Goal: Information Seeking & Learning: Find specific fact

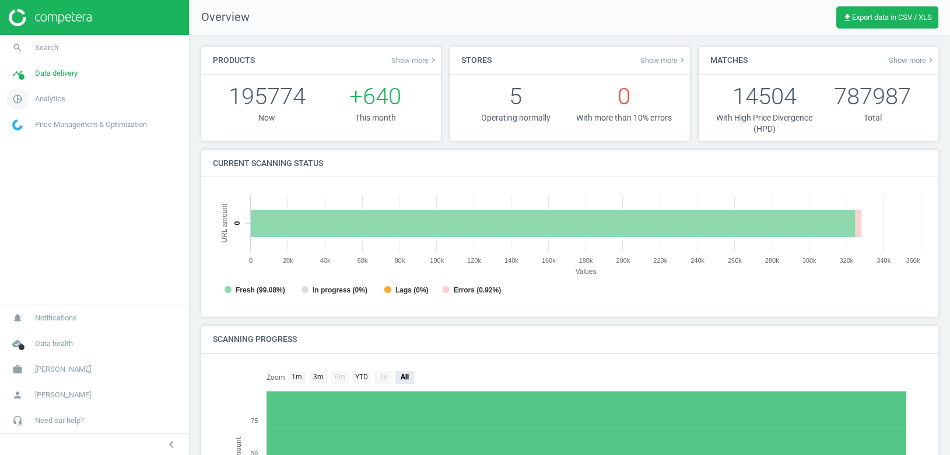
scroll to position [234, 714]
click at [55, 107] on link "pie_chart_outlined Analytics" at bounding box center [94, 99] width 189 height 26
click at [31, 139] on span "Products" at bounding box center [26, 141] width 27 height 9
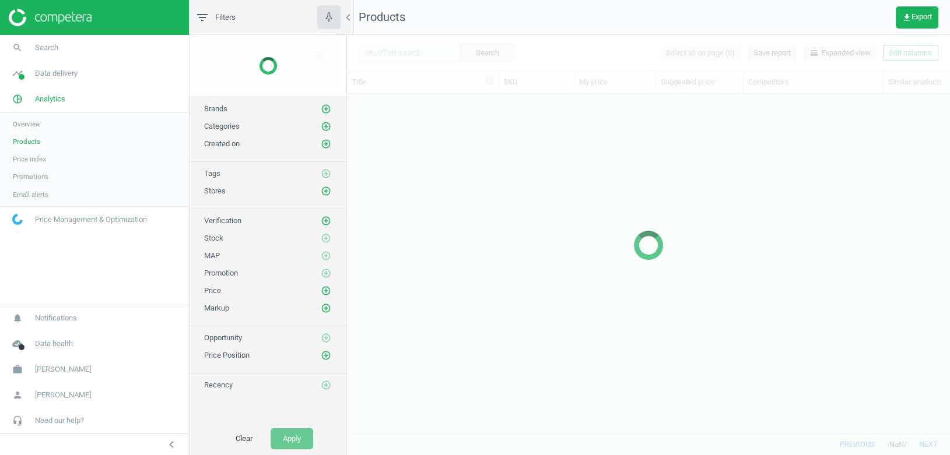
scroll to position [340, 602]
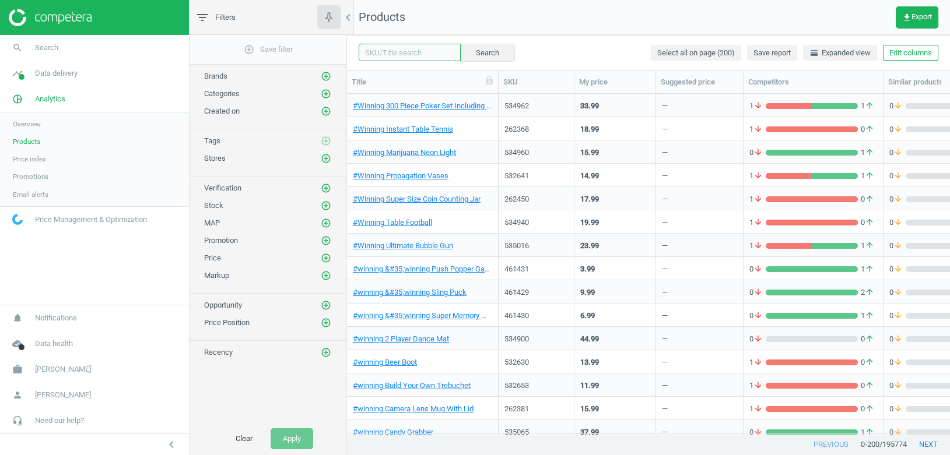
click at [394, 56] on input "text" at bounding box center [410, 52] width 102 height 17
paste input "373408"
type input "373408"
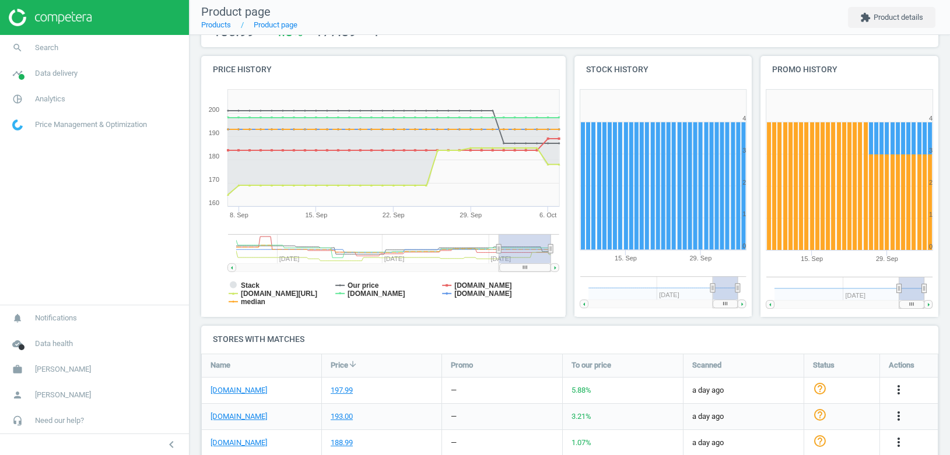
scroll to position [111, 0]
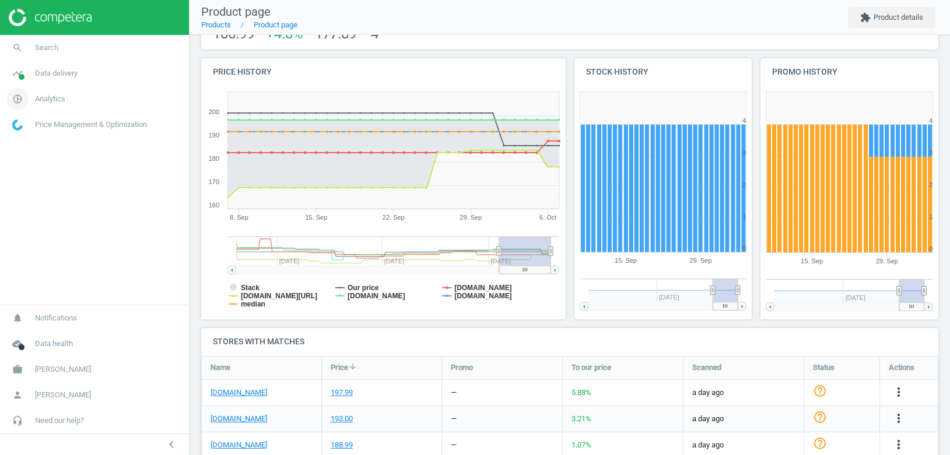
click at [54, 98] on span "Analytics" at bounding box center [50, 99] width 30 height 10
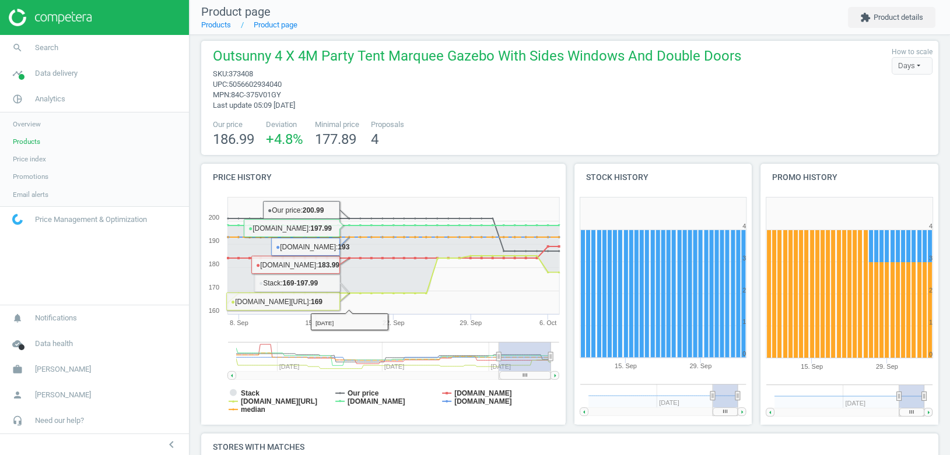
scroll to position [0, 0]
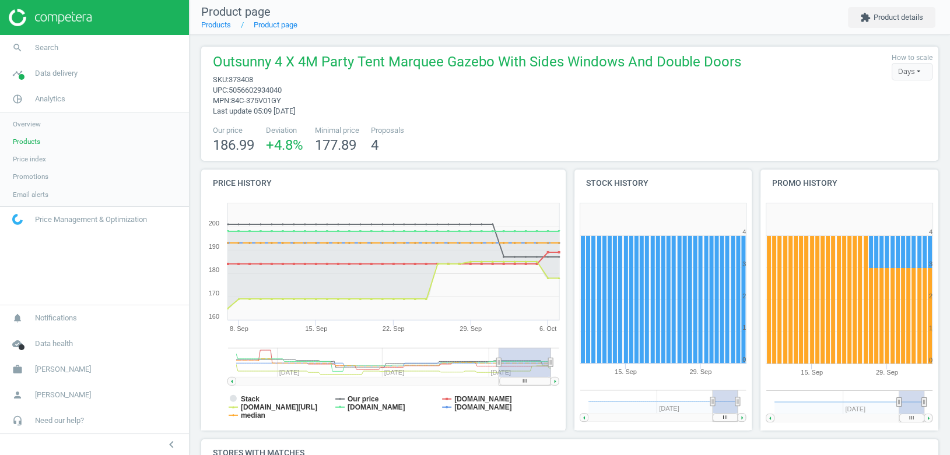
click at [248, 81] on span "373408" at bounding box center [241, 79] width 24 height 9
copy span "373408"
click at [251, 82] on span "373408" at bounding box center [241, 79] width 24 height 9
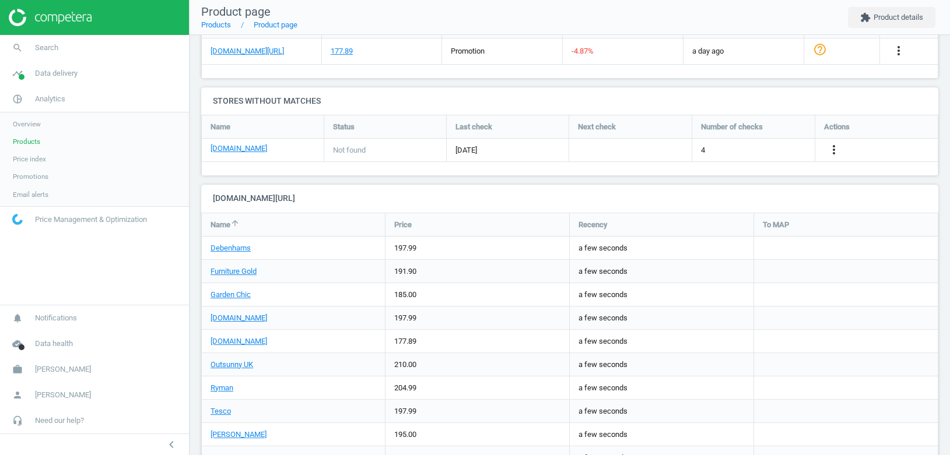
scroll to position [606, 0]
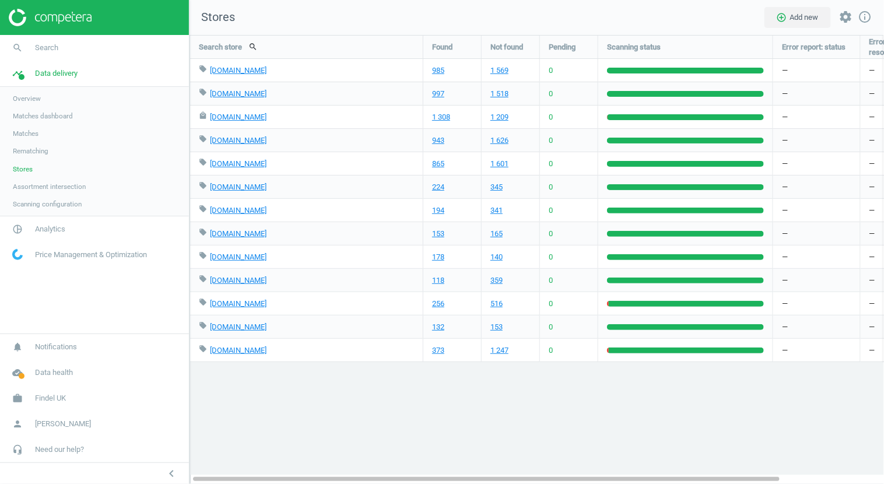
scroll to position [450, 695]
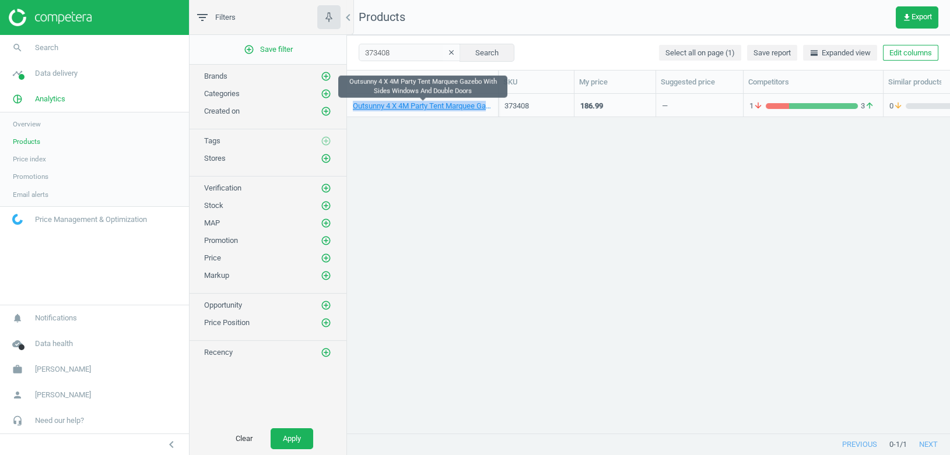
scroll to position [340, 602]
click at [401, 52] on input "373408" at bounding box center [410, 52] width 102 height 17
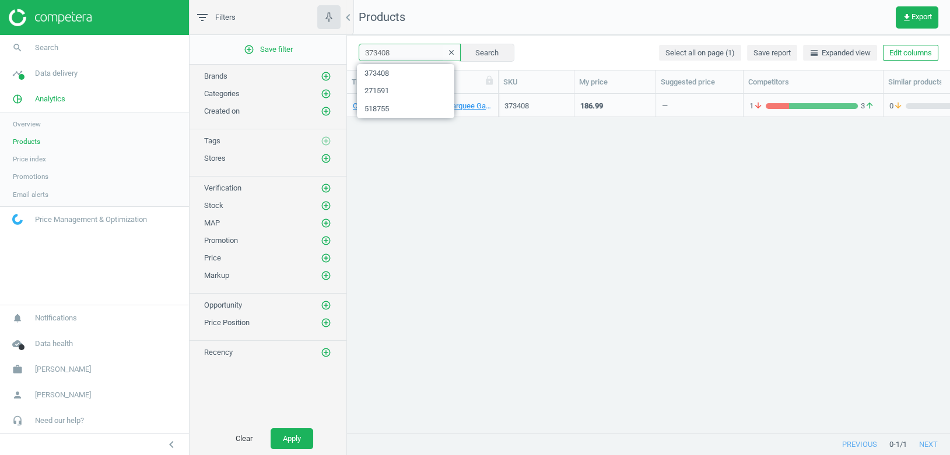
click at [401, 52] on input "373408" at bounding box center [410, 52] width 102 height 17
paste input "485196"
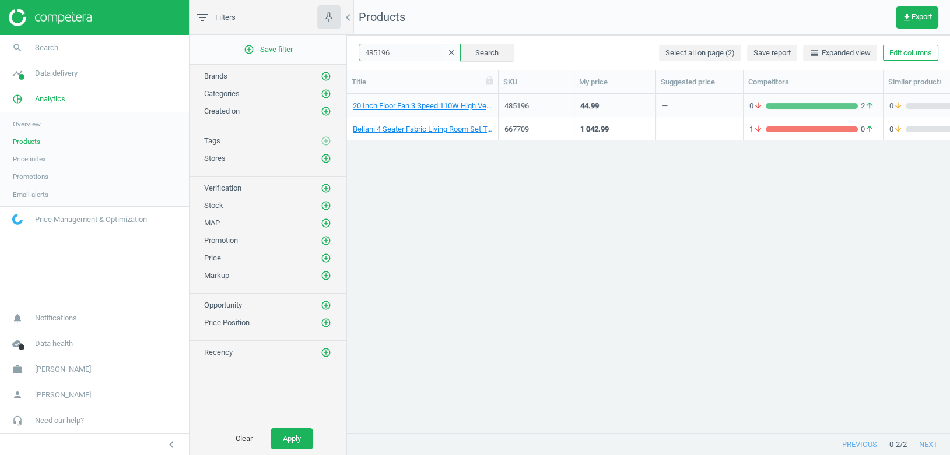
click at [383, 50] on input "485196" at bounding box center [410, 52] width 102 height 17
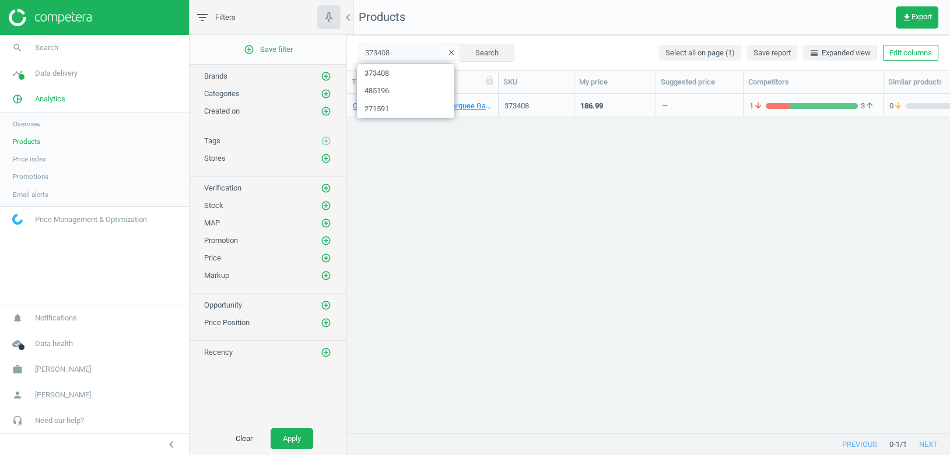
click at [464, 191] on div "Outsunny 4 X 4M Party Tent Marquee Gazebo With Sides Windows And Double Doors 3…" at bounding box center [648, 264] width 603 height 341
click at [384, 48] on input "373408" at bounding box center [410, 52] width 102 height 17
paste input "215617"
type input "215617"
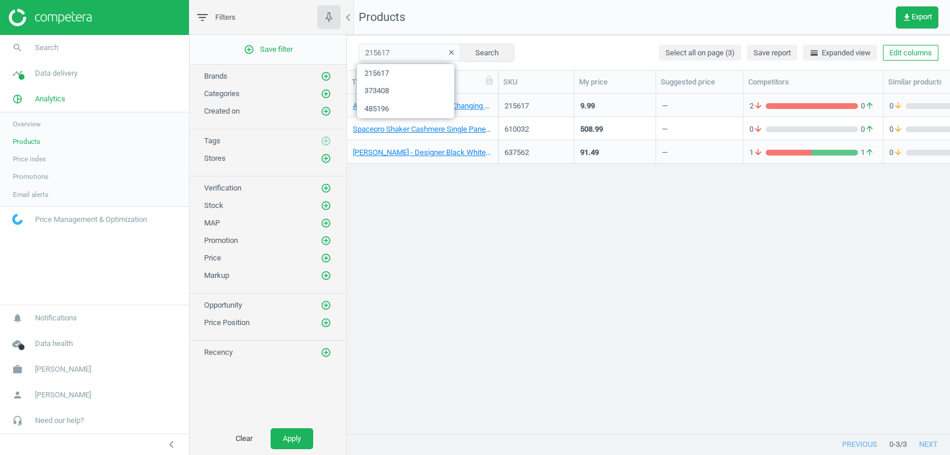
click at [532, 229] on div "Aquarius 3D Hologram Colour-Changing Unicorn LED Lamp 215617 9.99 — 2 arrow_dow…" at bounding box center [648, 264] width 603 height 341
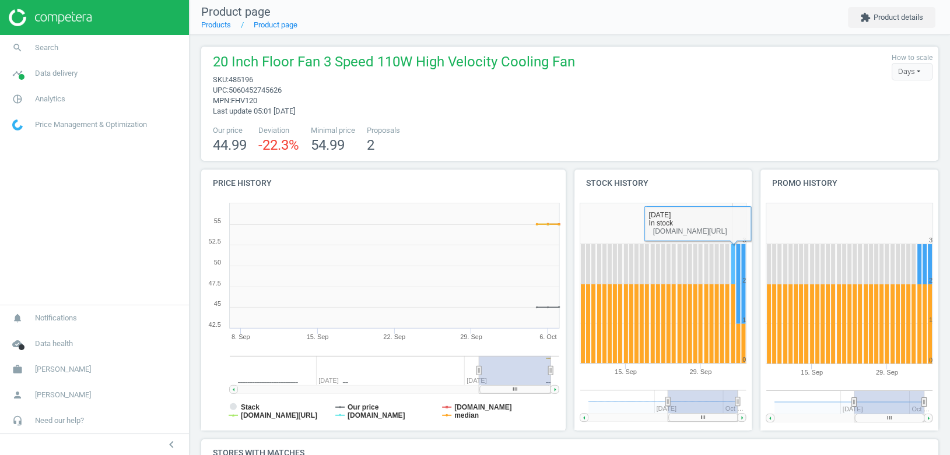
scroll to position [416, 0]
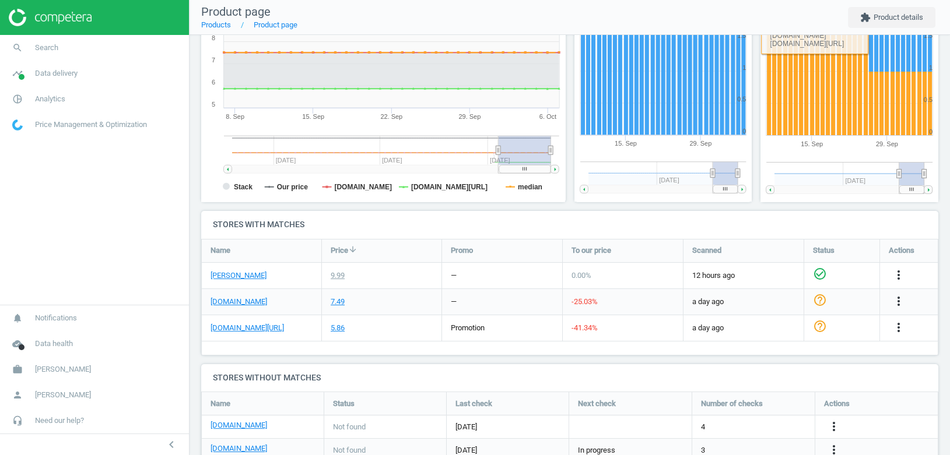
scroll to position [507, 0]
